Goal: Register for event/course

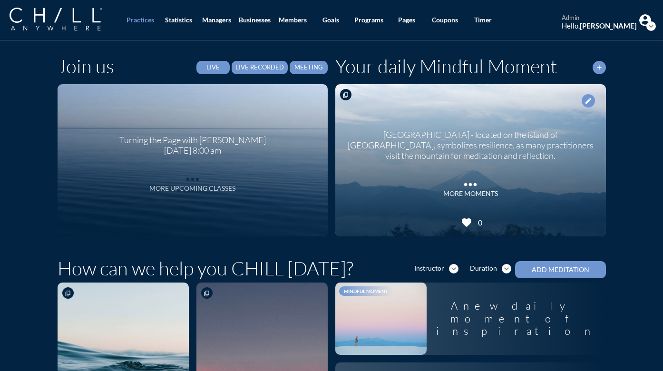
click at [174, 188] on div "More Upcoming Classes" at bounding box center [192, 188] width 86 height 8
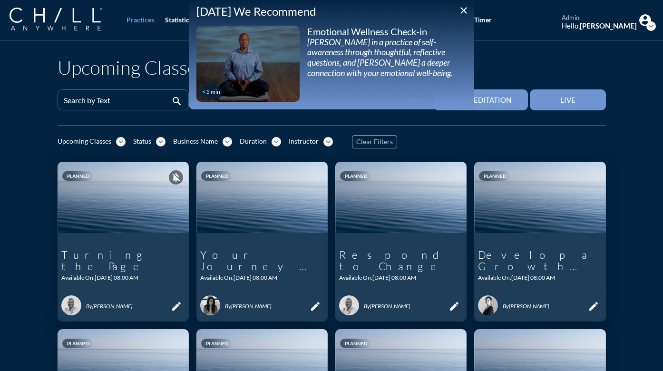
click at [462, 10] on icon "close" at bounding box center [463, 10] width 11 height 11
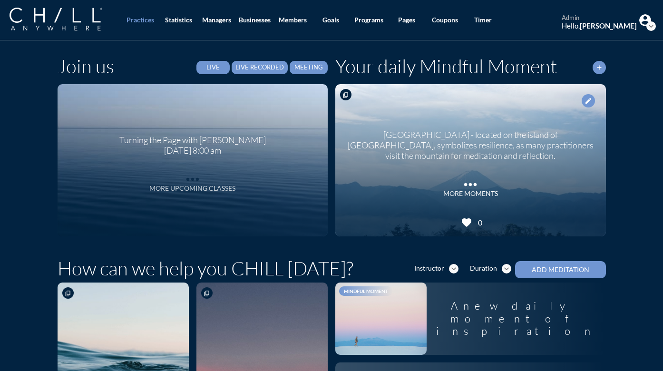
click at [194, 190] on div "More Upcoming Classes" at bounding box center [192, 188] width 86 height 8
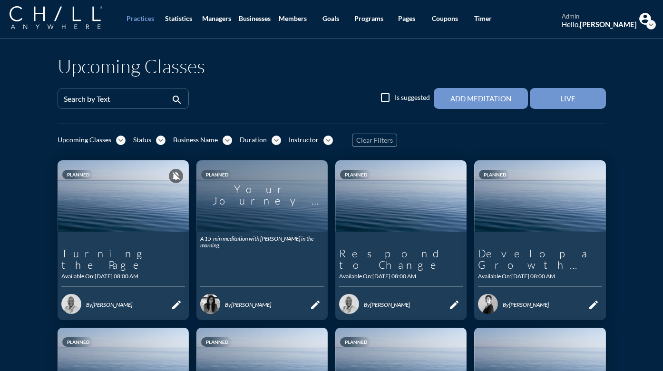
scroll to position [2, 0]
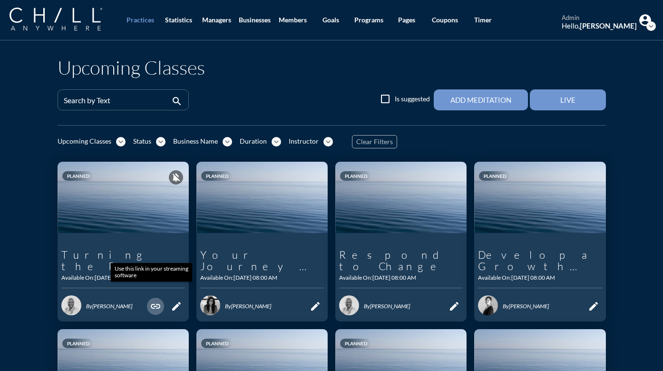
click at [151, 300] on icon "link" at bounding box center [155, 305] width 11 height 11
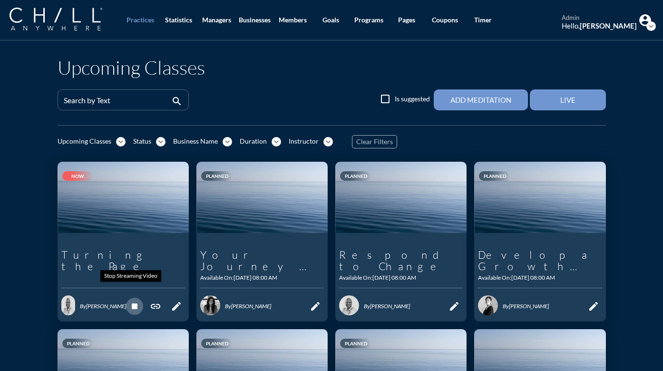
click at [129, 300] on icon "stop" at bounding box center [134, 305] width 11 height 11
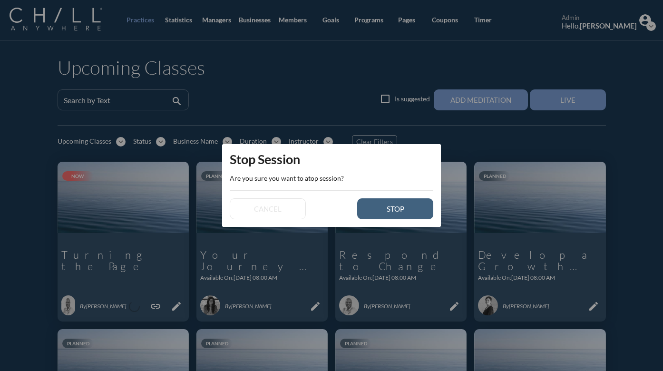
click at [410, 212] on div "stop" at bounding box center [395, 208] width 43 height 9
